Goal: Use online tool/utility: Utilize a website feature to perform a specific function

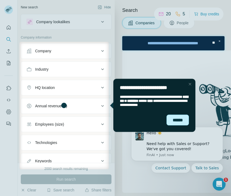
click at [176, 121] on div "******" at bounding box center [177, 120] width 22 height 11
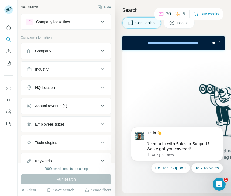
click at [71, 49] on div "Company" at bounding box center [62, 50] width 73 height 5
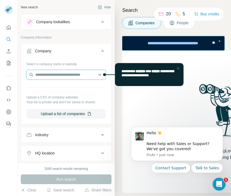
click at [82, 78] on input "text" at bounding box center [65, 75] width 79 height 10
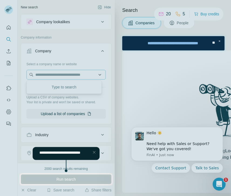
click at [82, 78] on div at bounding box center [115, 86] width 231 height 173
click at [80, 87] on div at bounding box center [115, 86] width 231 height 173
click at [134, 73] on div at bounding box center [115, 86] width 231 height 173
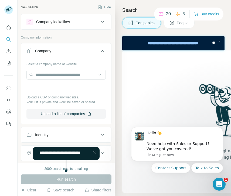
click at [81, 174] on div "Run search" at bounding box center [66, 179] width 91 height 10
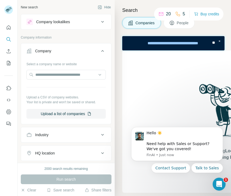
click at [61, 182] on div "Run search" at bounding box center [66, 179] width 91 height 10
click at [164, 93] on div "Find companies using Lookalikes search or by applying Filters" at bounding box center [224, 121] width 205 height 142
click at [56, 74] on input "text" at bounding box center [65, 75] width 79 height 10
